Goal: Task Accomplishment & Management: Complete application form

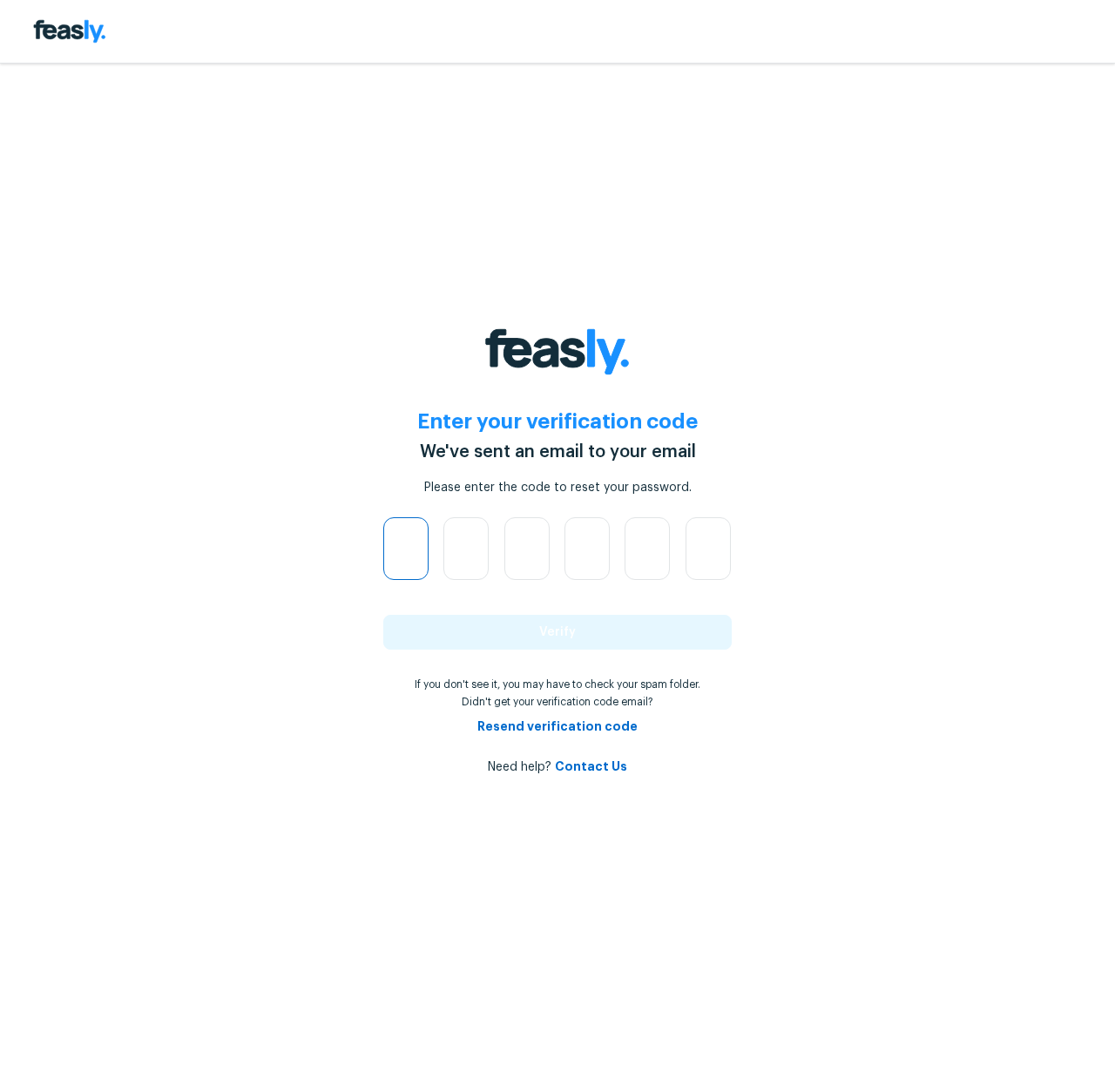
paste input "text"
click at [403, 554] on input "text" at bounding box center [405, 548] width 45 height 62
type input "8"
type input "6"
type input "5"
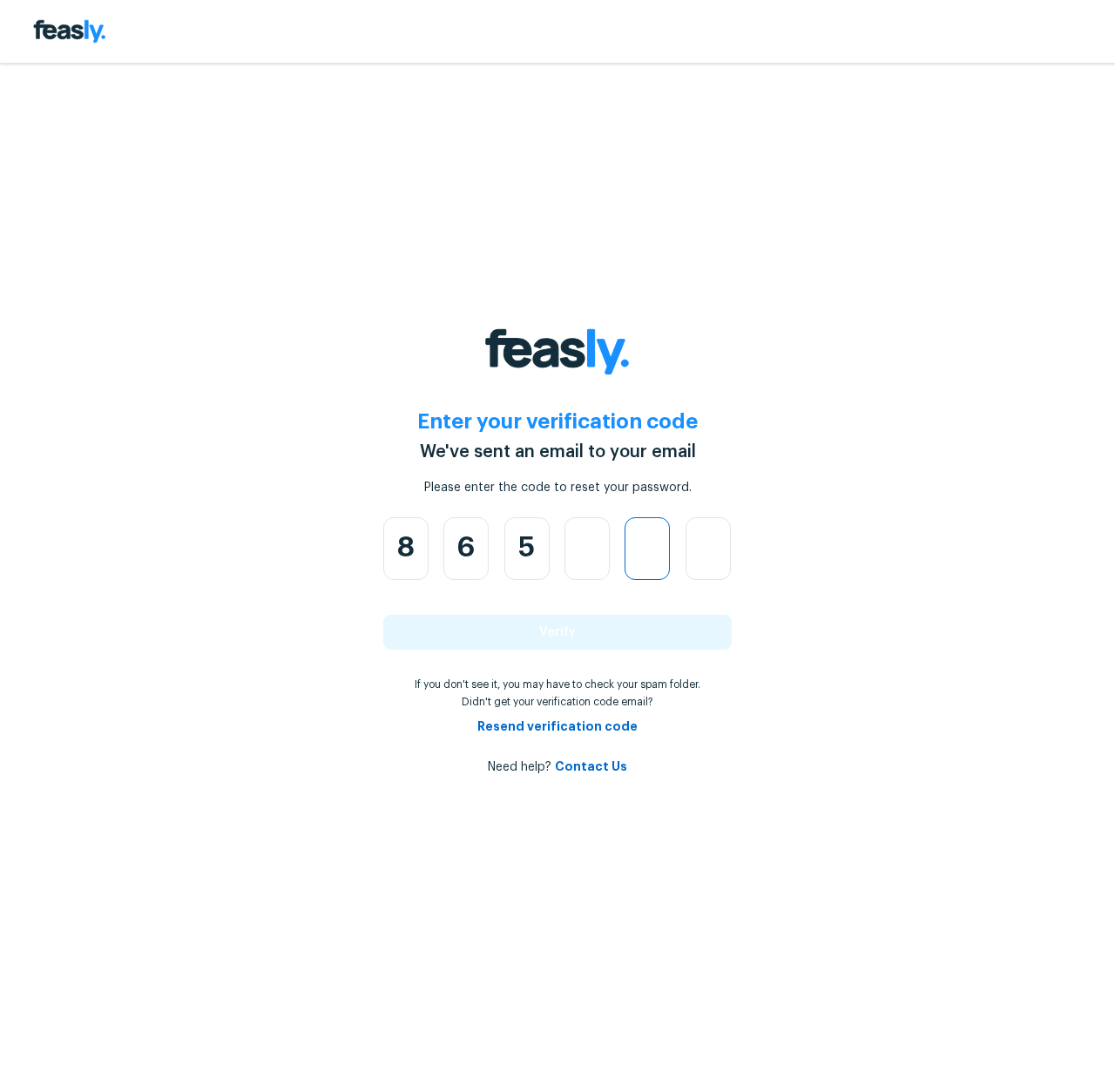
type input "5"
type input "2"
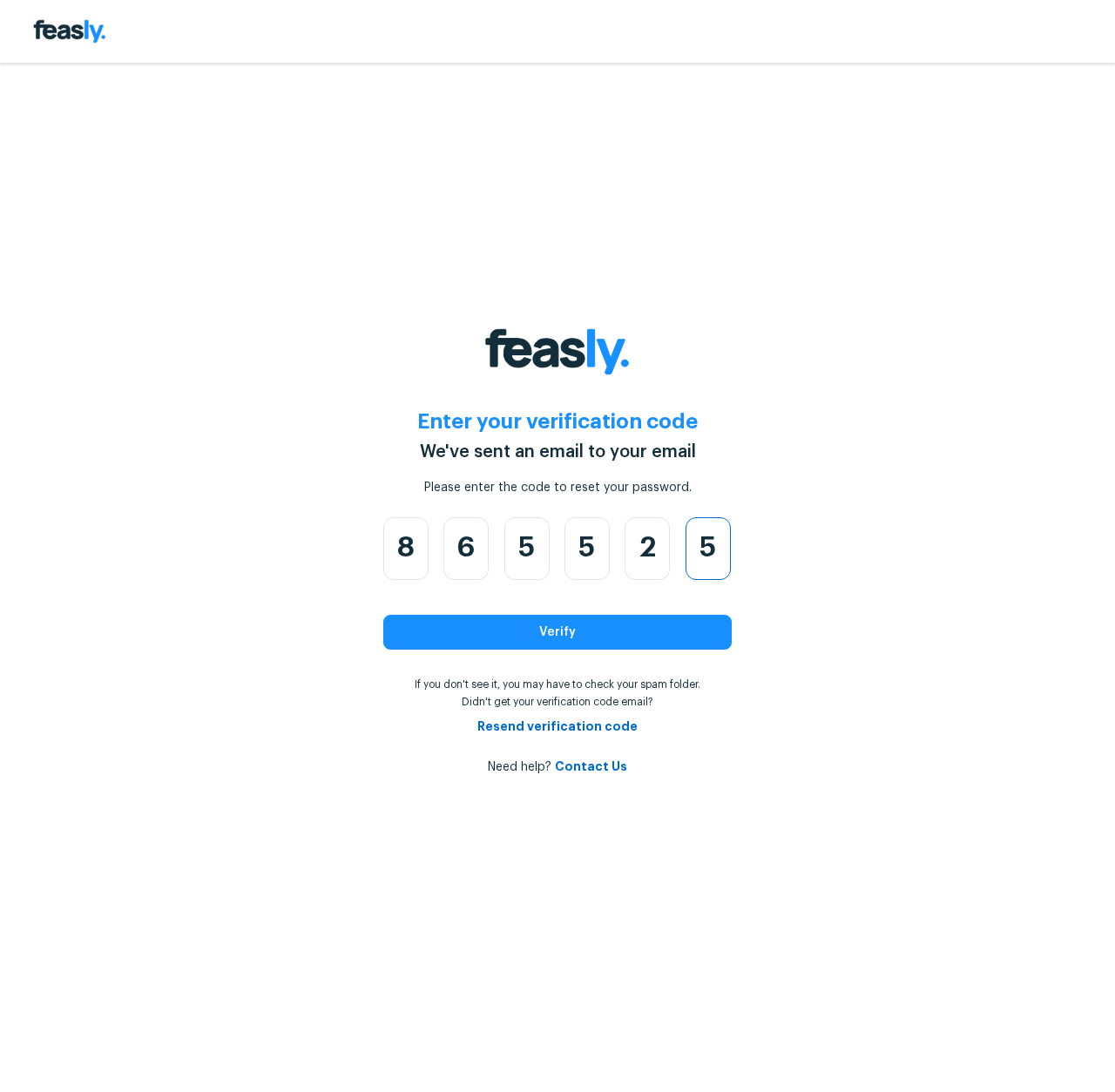
type input "5"
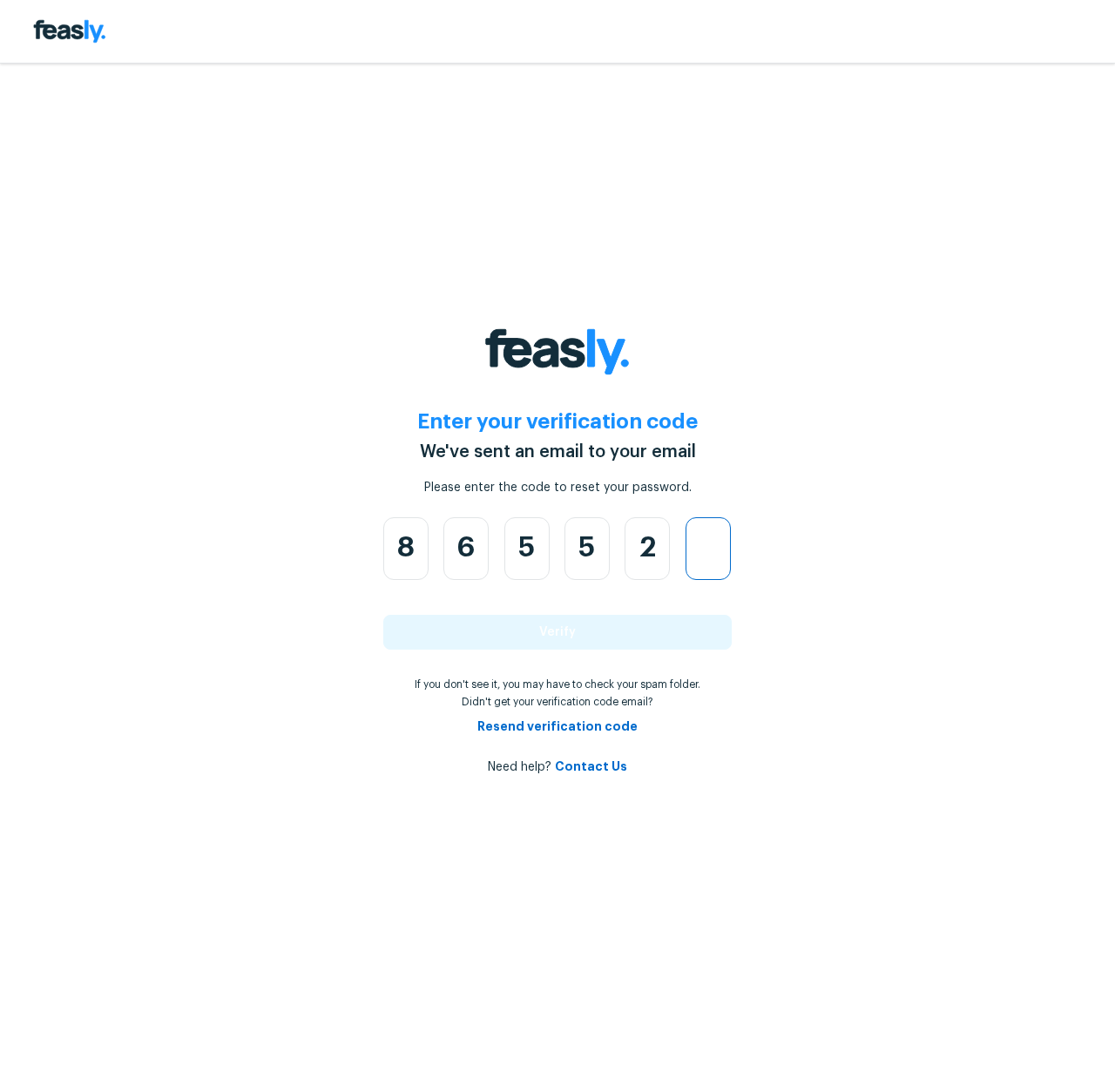
type input "4"
type input "2"
type input "4"
type input "2"
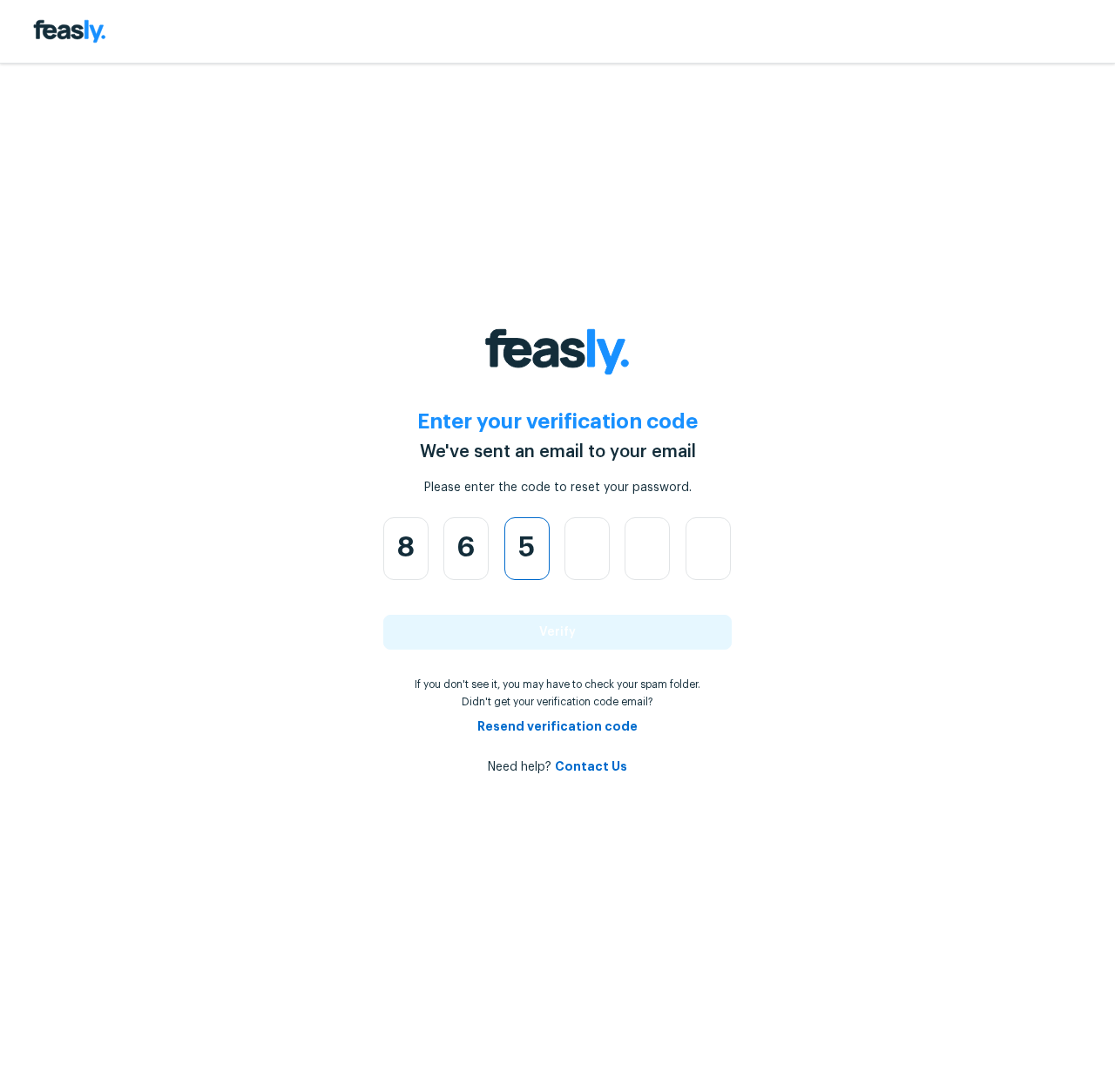
type input "5"
type input "2"
type input "4"
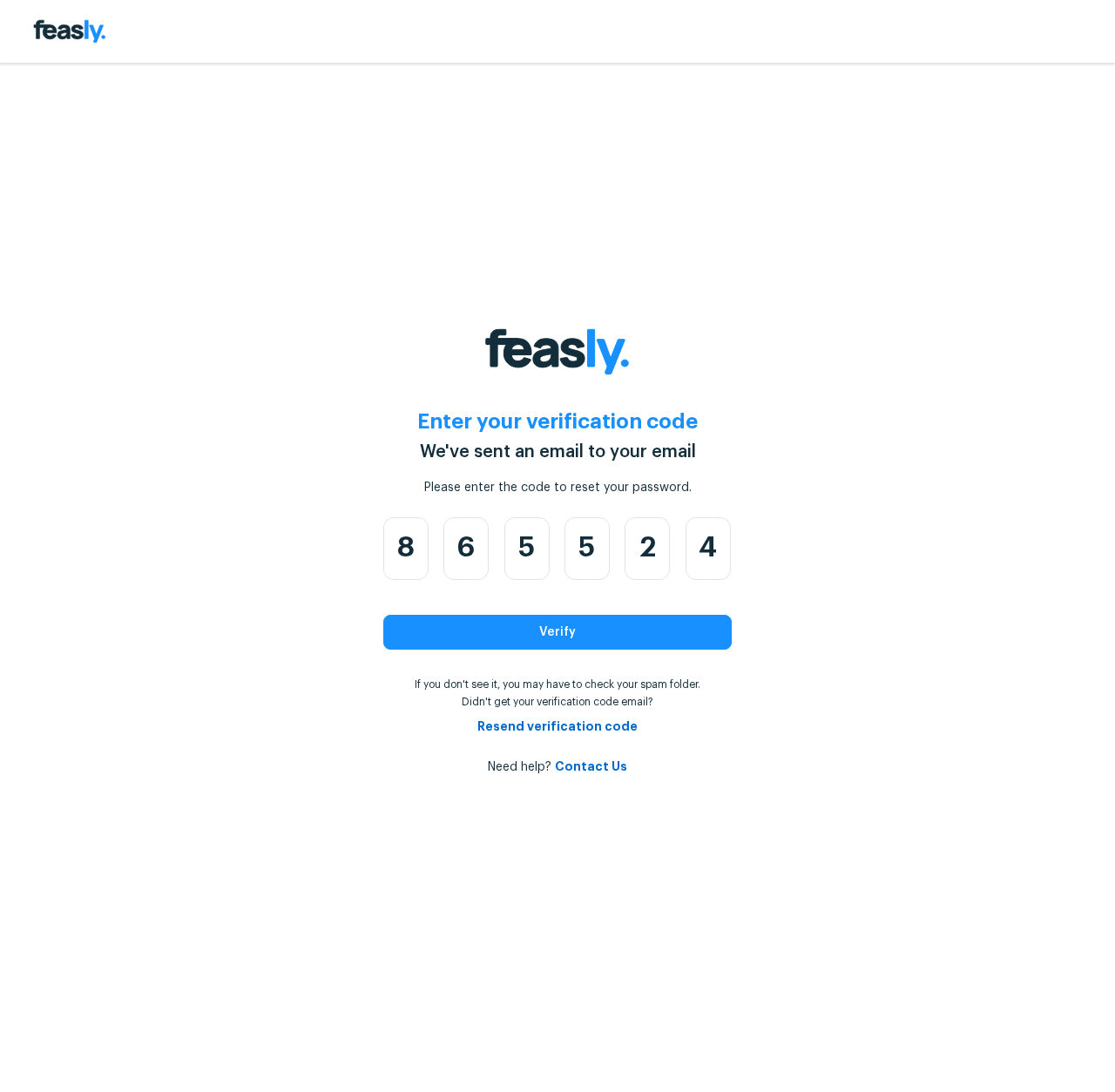
click at [581, 626] on button "Verify" at bounding box center [557, 633] width 348 height 35
